Goal: Navigation & Orientation: Find specific page/section

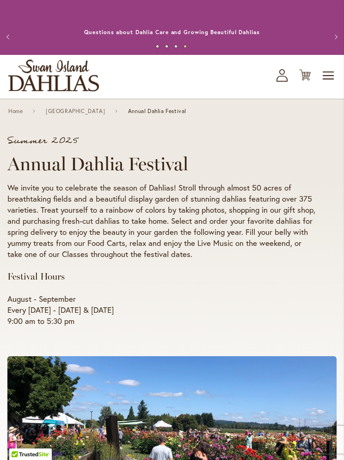
click at [326, 82] on span "Toggle Nav" at bounding box center [328, 75] width 14 height 18
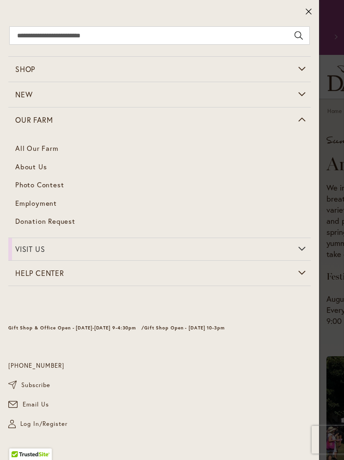
click at [24, 174] on link "About Us" at bounding box center [159, 167] width 302 height 18
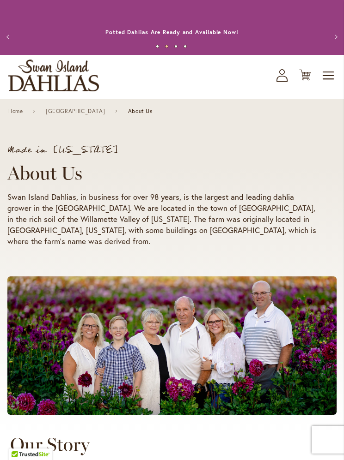
click at [10, 114] on link "Home" at bounding box center [15, 111] width 14 height 6
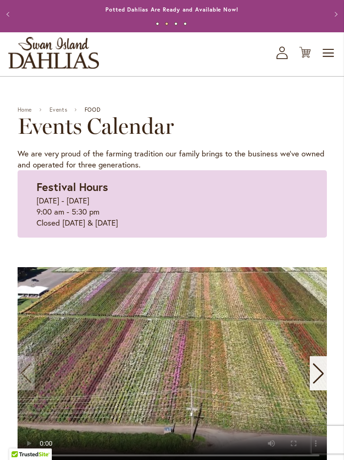
scroll to position [22, 0]
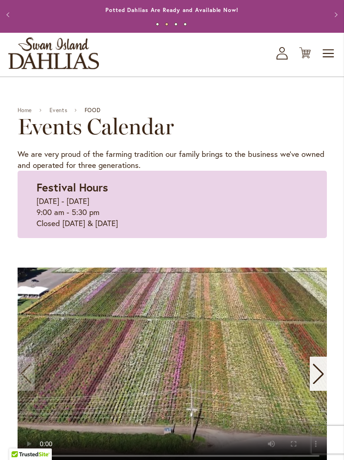
click at [323, 46] on span "Toggle Nav" at bounding box center [328, 53] width 14 height 18
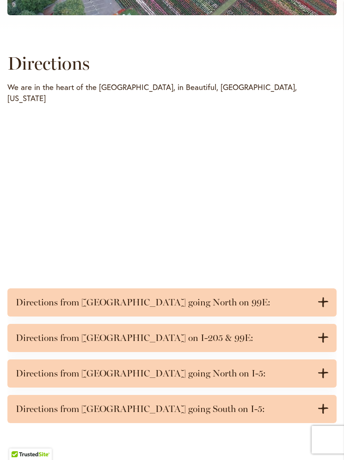
scroll to position [390, 0]
